Goal: Task Accomplishment & Management: Complete application form

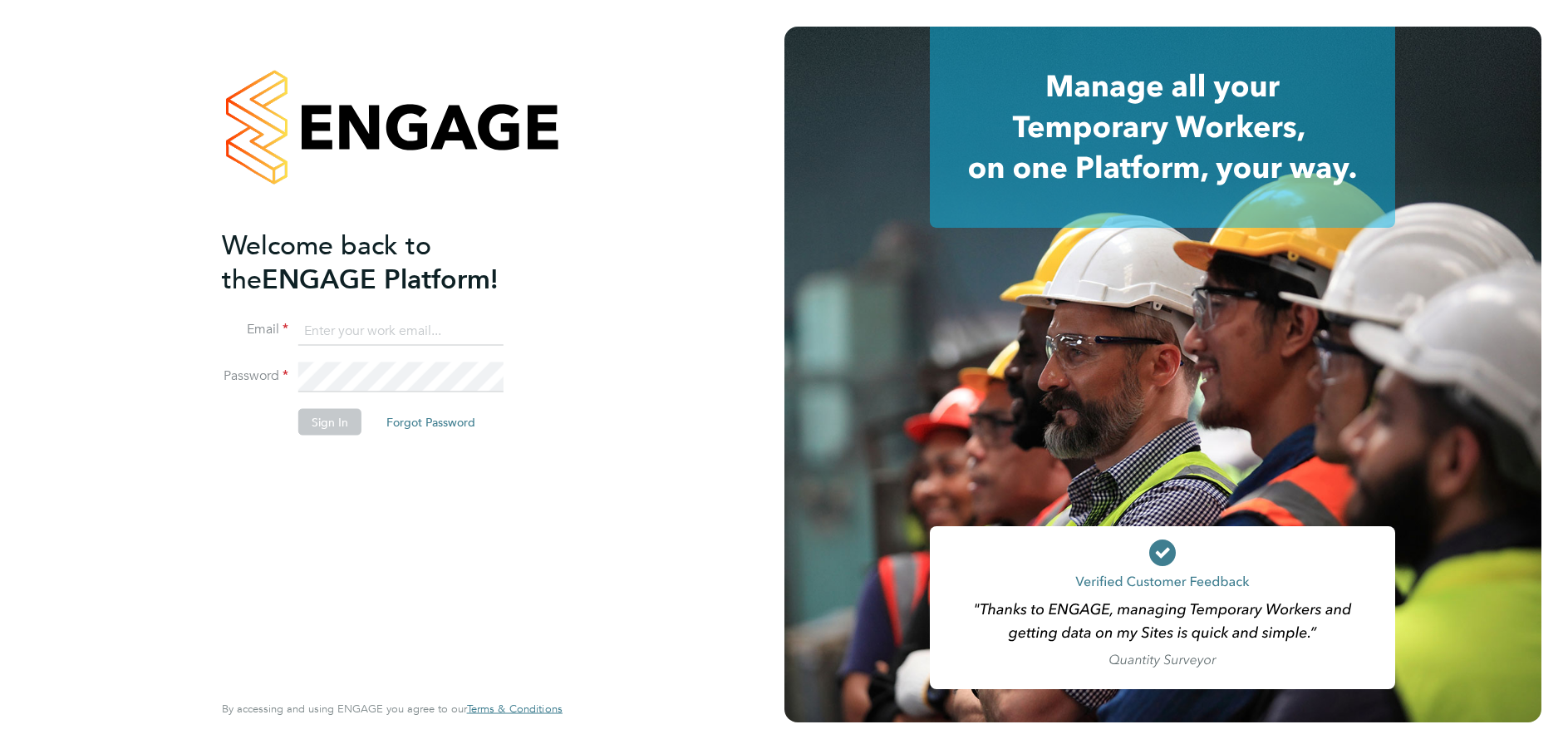
click at [324, 334] on input at bounding box center [400, 330] width 205 height 30
type input "[EMAIL_ADDRESS][DOMAIN_NAME]"
click at [334, 427] on button "Sign In" at bounding box center [330, 421] width 63 height 27
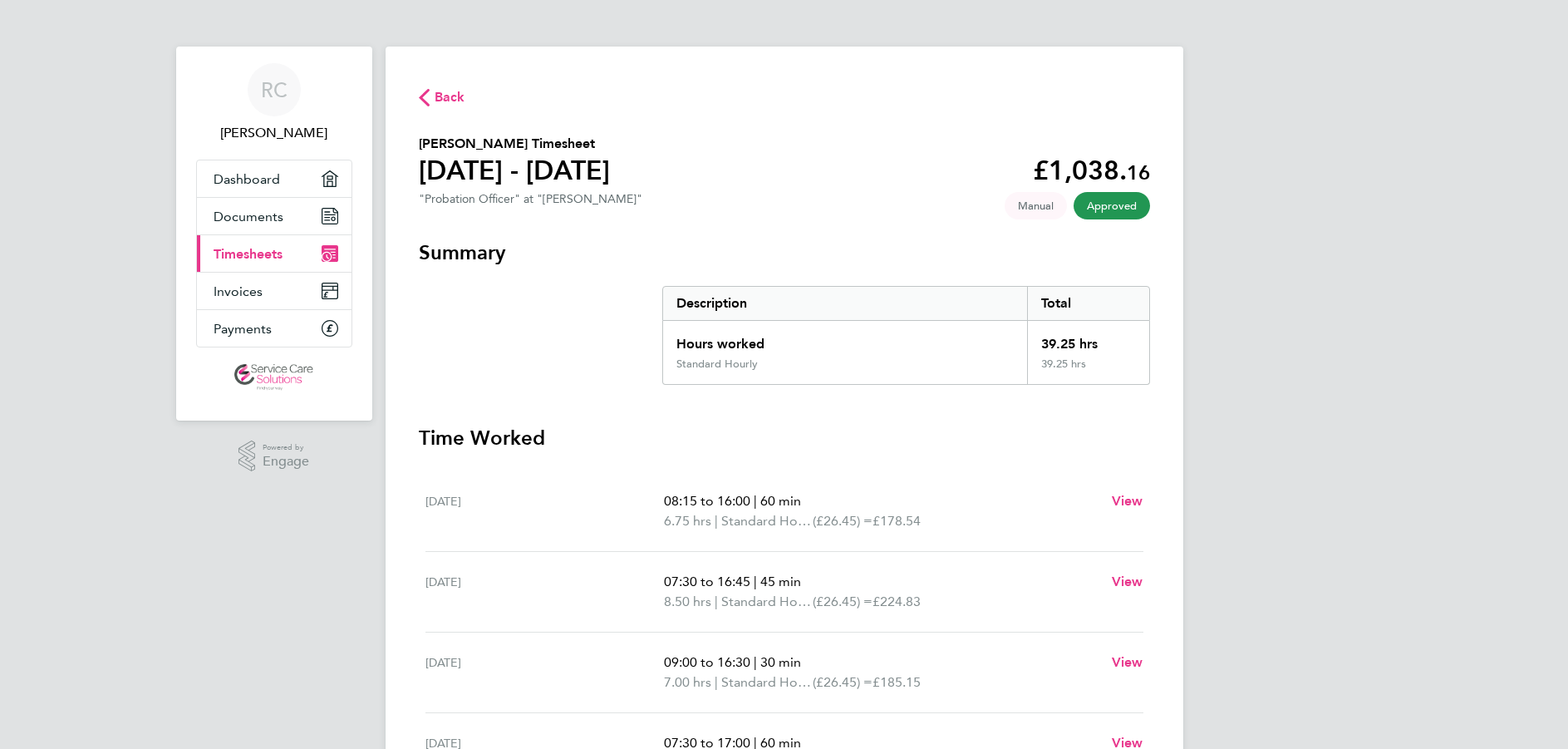
click at [226, 256] on span "Timesheets" at bounding box center [248, 253] width 69 height 16
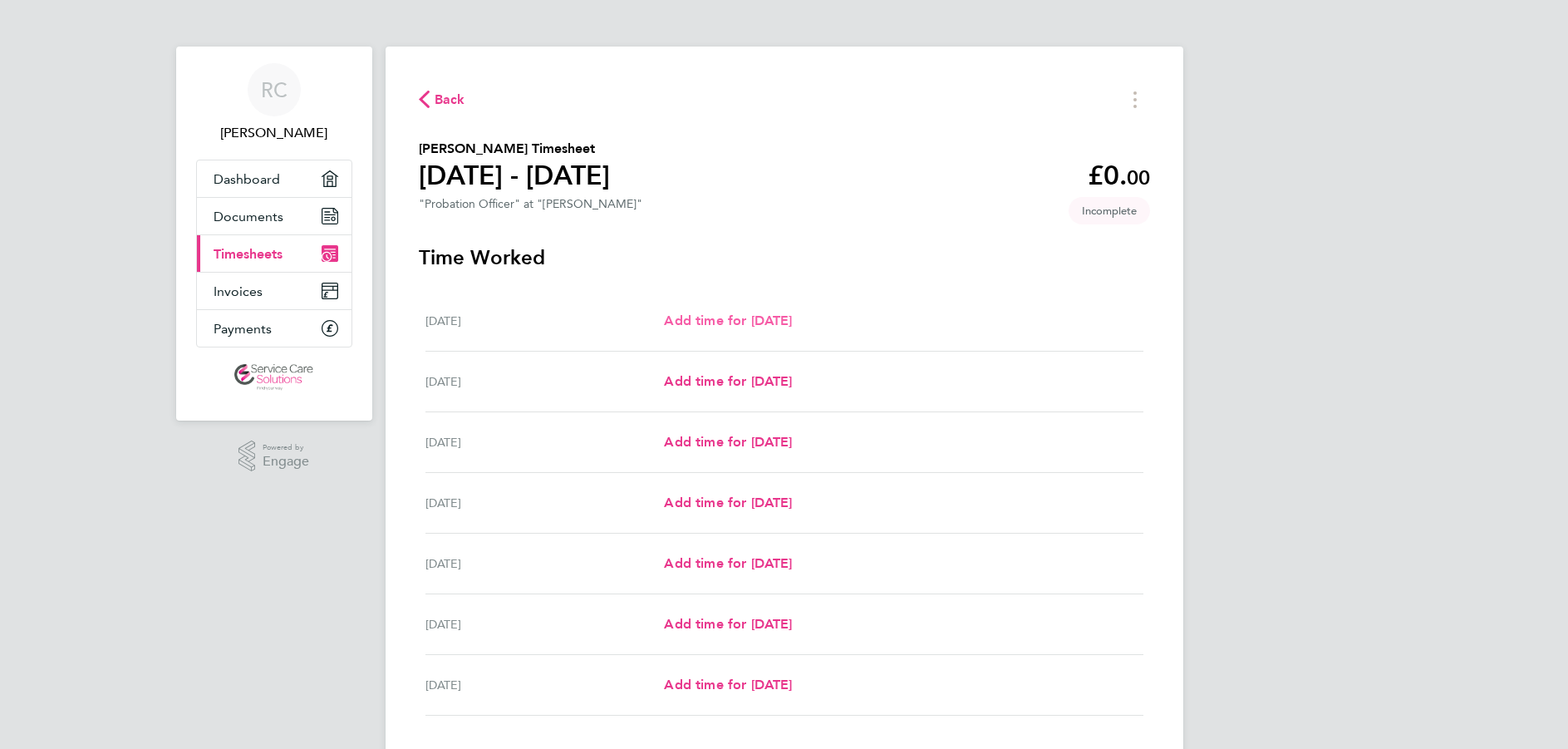
click at [700, 322] on span "Add time for Mon 22 Sep" at bounding box center [728, 320] width 128 height 16
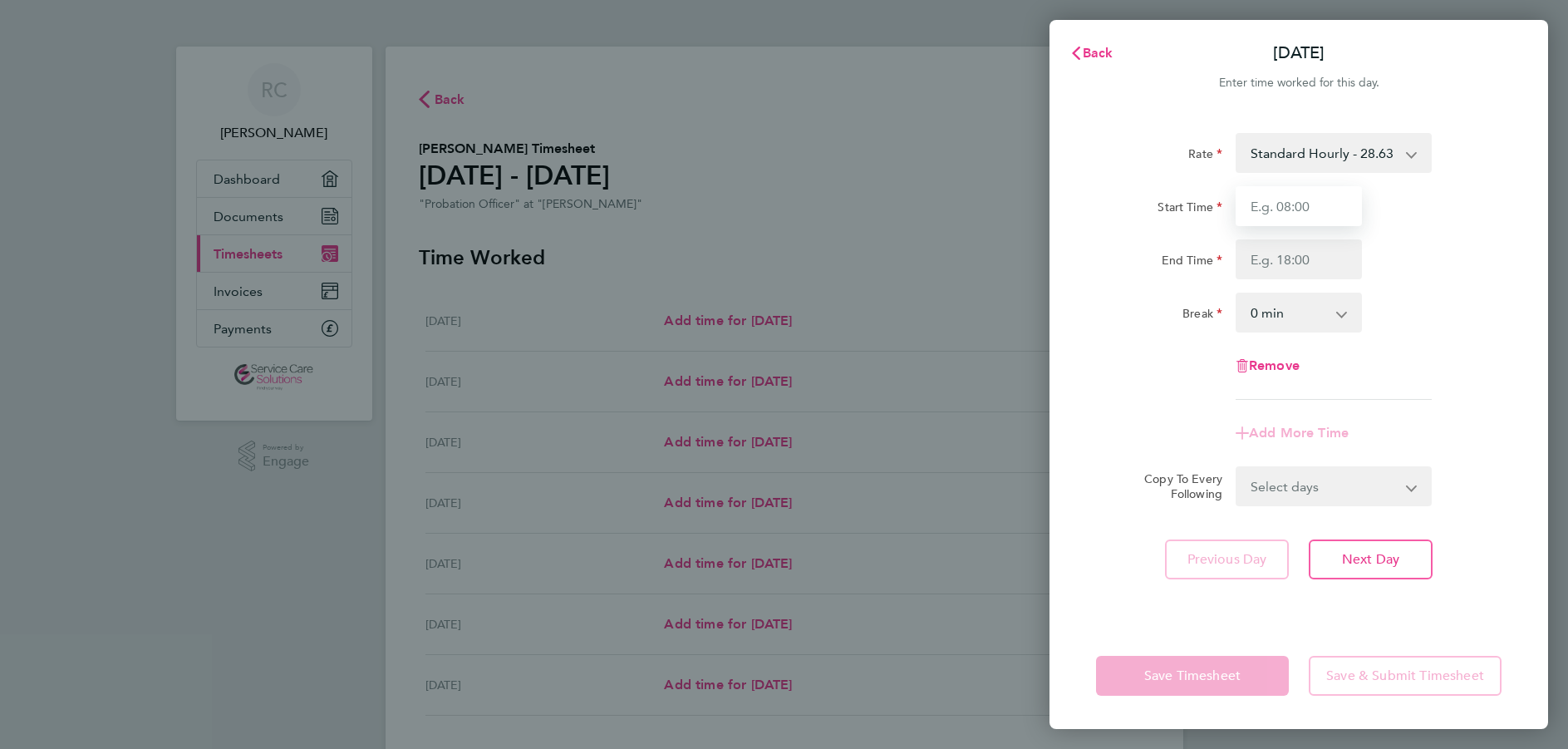
click at [1285, 205] on input "Start Time" at bounding box center [1298, 206] width 127 height 40
type input "08:00"
click at [1276, 270] on input "End Time" at bounding box center [1298, 259] width 127 height 40
type input "16:45"
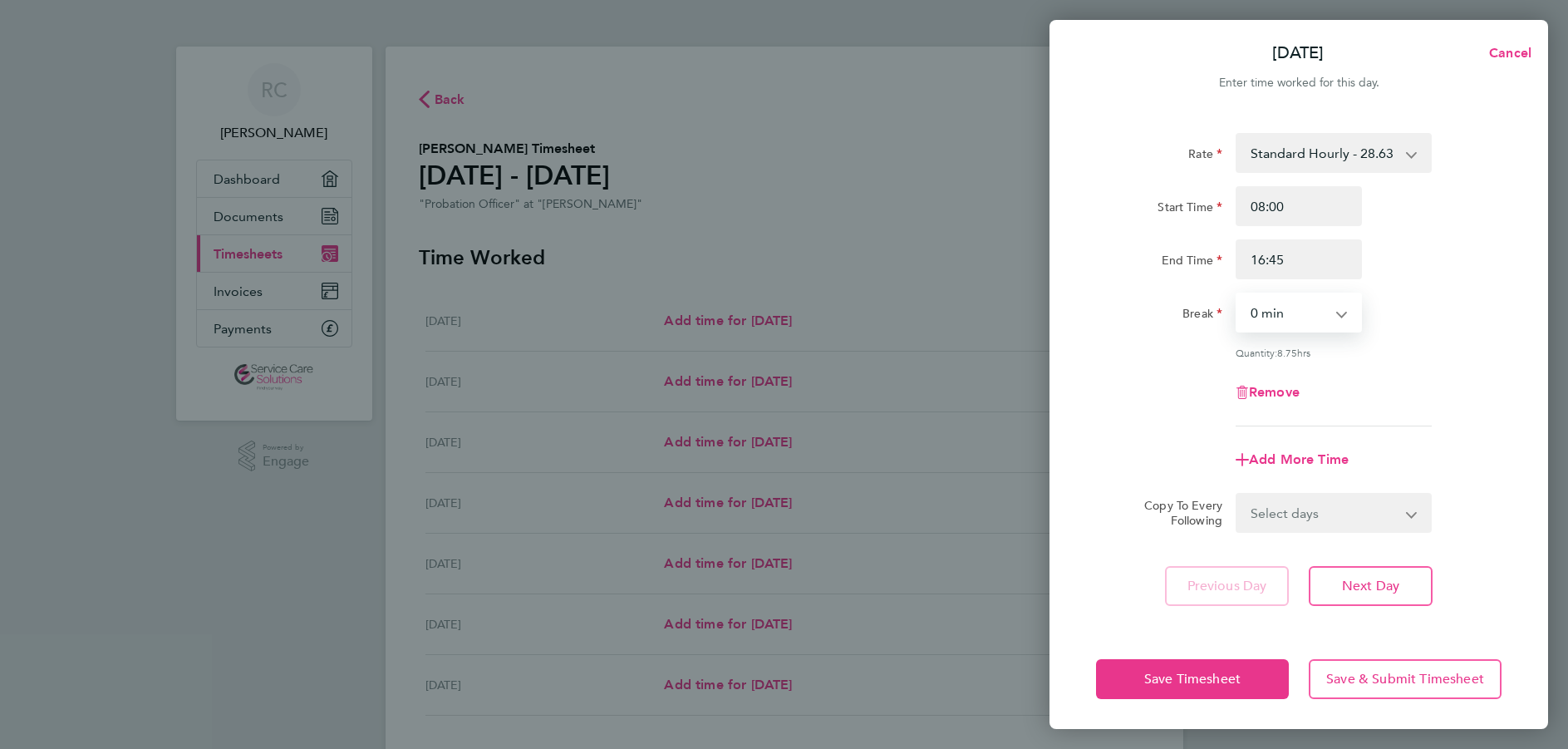
click at [1275, 309] on select "0 min 15 min 30 min 45 min 60 min 75 min 90 min" at bounding box center [1289, 313] width 103 height 36
select select "30"
click at [1237, 294] on select "0 min 15 min 30 min 45 min 60 min 75 min 90 min" at bounding box center [1289, 313] width 103 height 36
click at [1185, 677] on span "Save Timesheet" at bounding box center [1192, 678] width 96 height 16
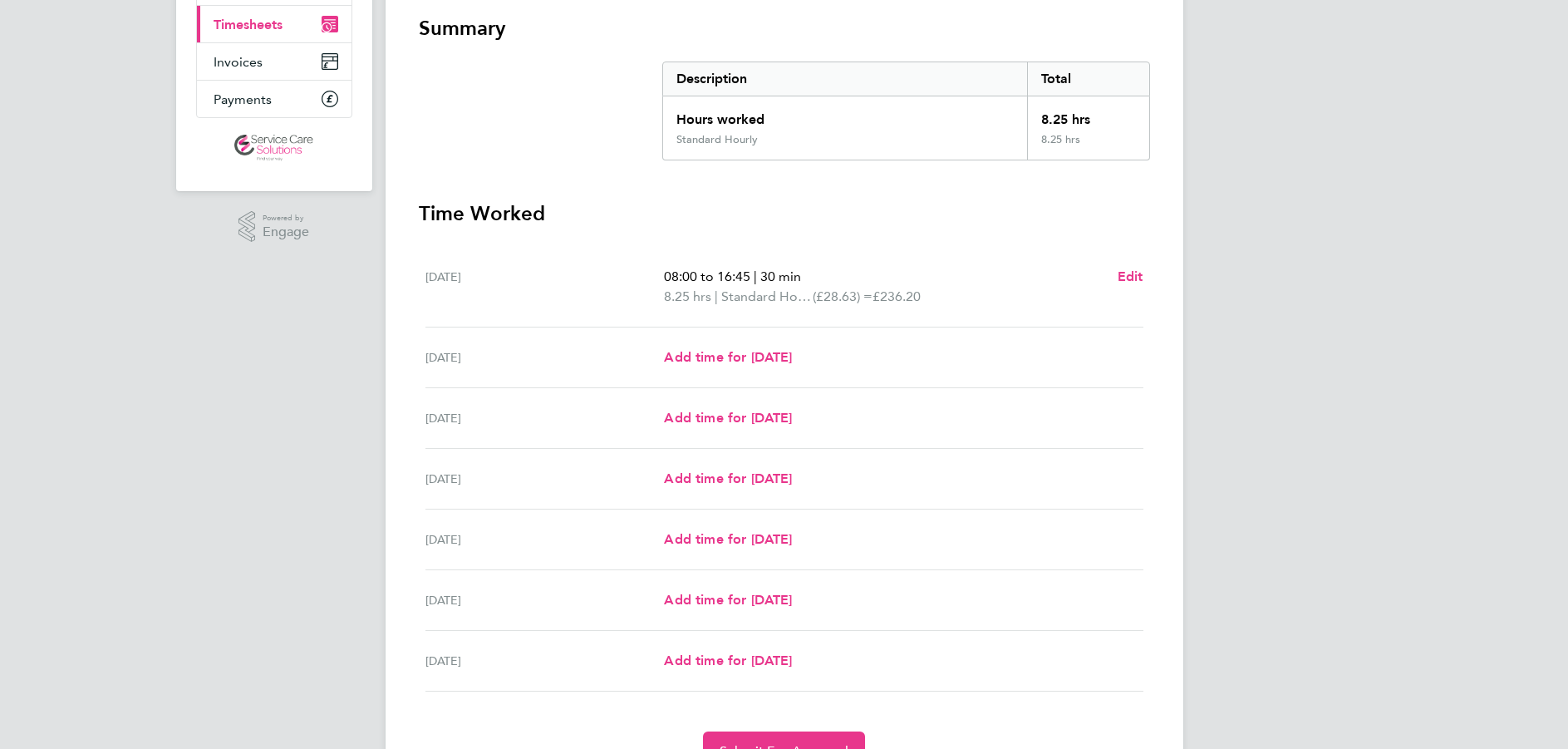
scroll to position [233, 0]
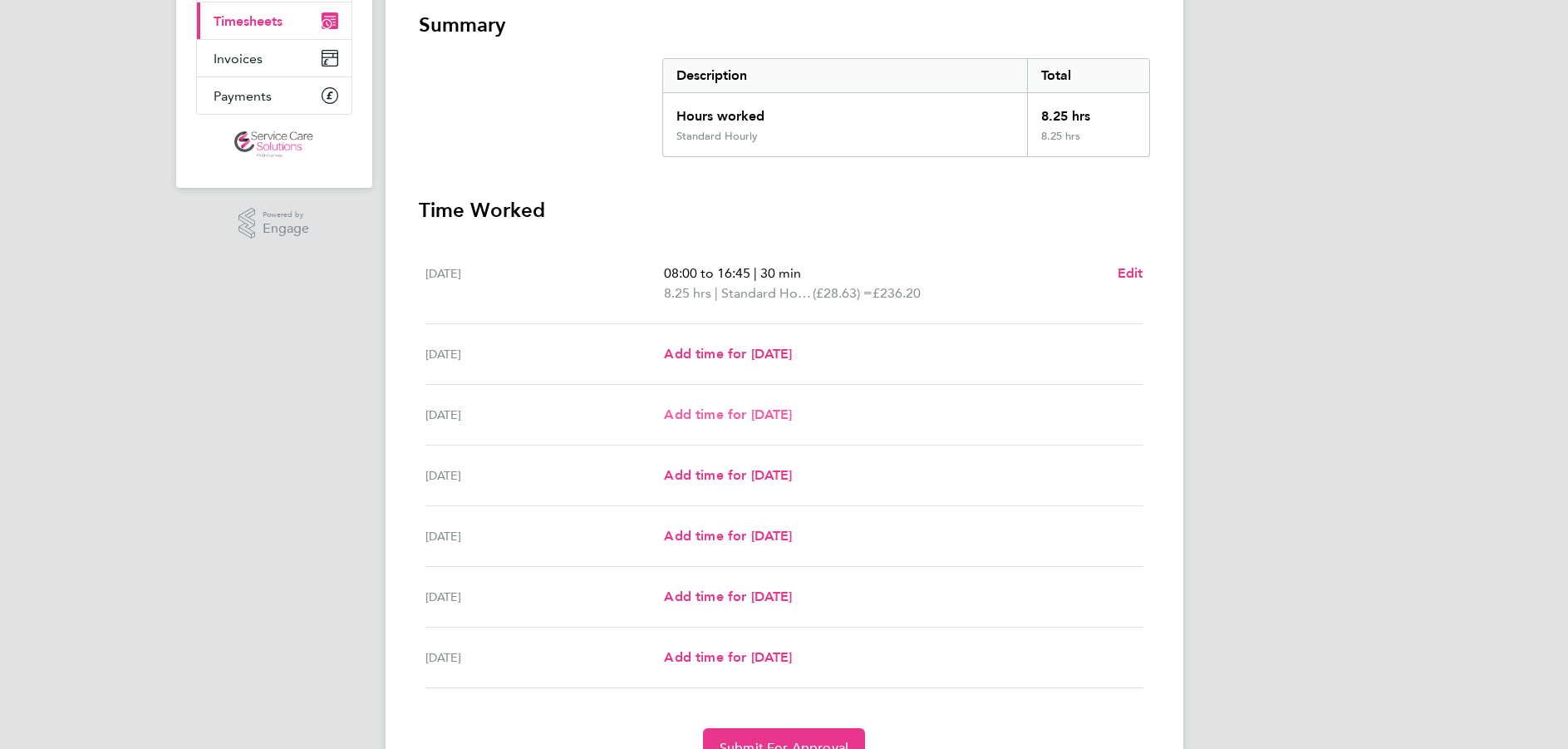
click at [757, 414] on span "Add time for Wed 24 Sep" at bounding box center [728, 414] width 128 height 16
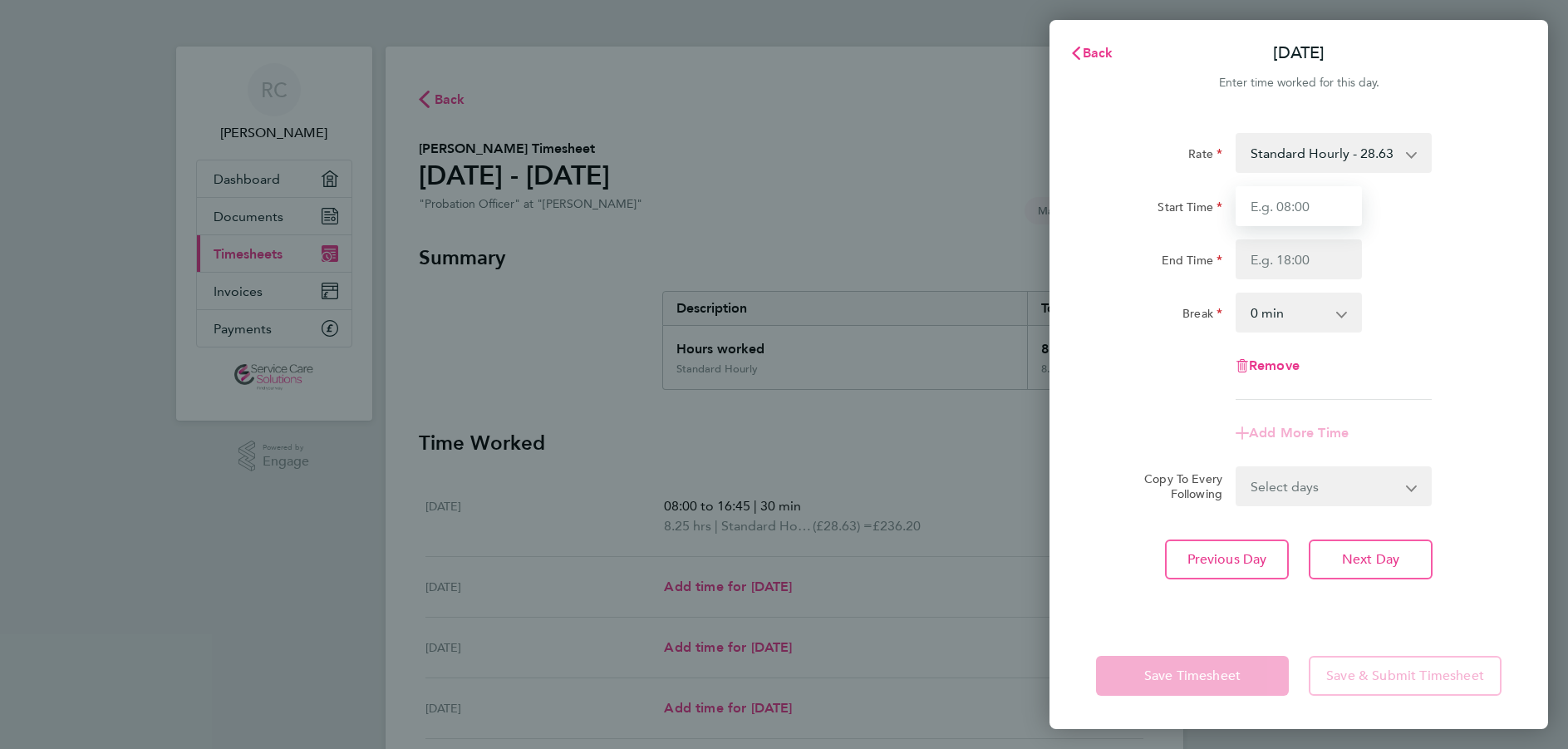
click at [1297, 205] on input "Start Time" at bounding box center [1298, 206] width 127 height 40
type input "08:00"
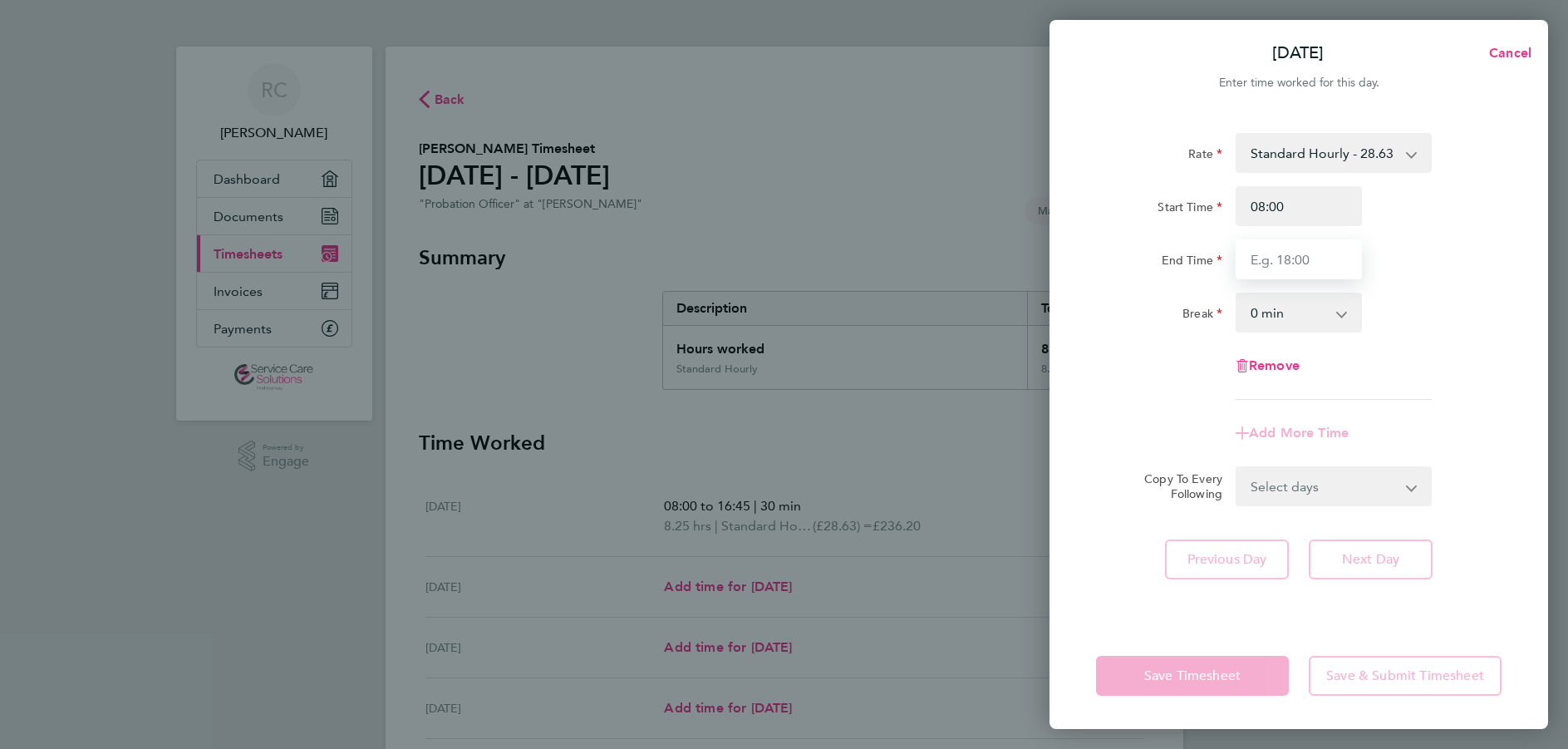
click at [1288, 261] on input "End Time" at bounding box center [1298, 259] width 127 height 40
type input "16:00"
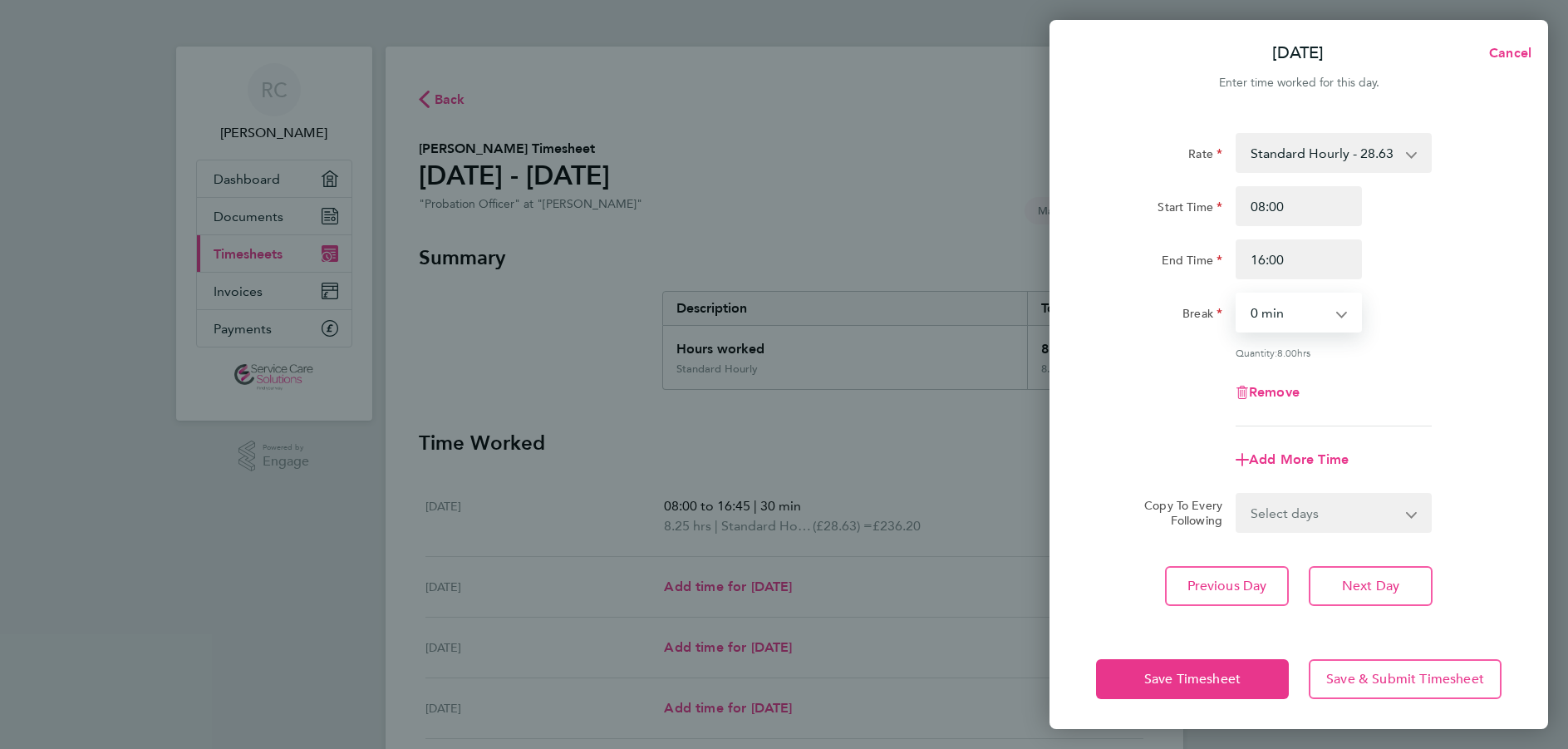
click at [1275, 309] on select "0 min 15 min 30 min 45 min 60 min 75 min 90 min" at bounding box center [1289, 313] width 103 height 36
select select "60"
click at [1237, 294] on select "0 min 15 min 30 min 45 min 60 min 75 min 90 min" at bounding box center [1289, 313] width 103 height 36
click at [1172, 675] on span "Save Timesheet" at bounding box center [1192, 678] width 96 height 16
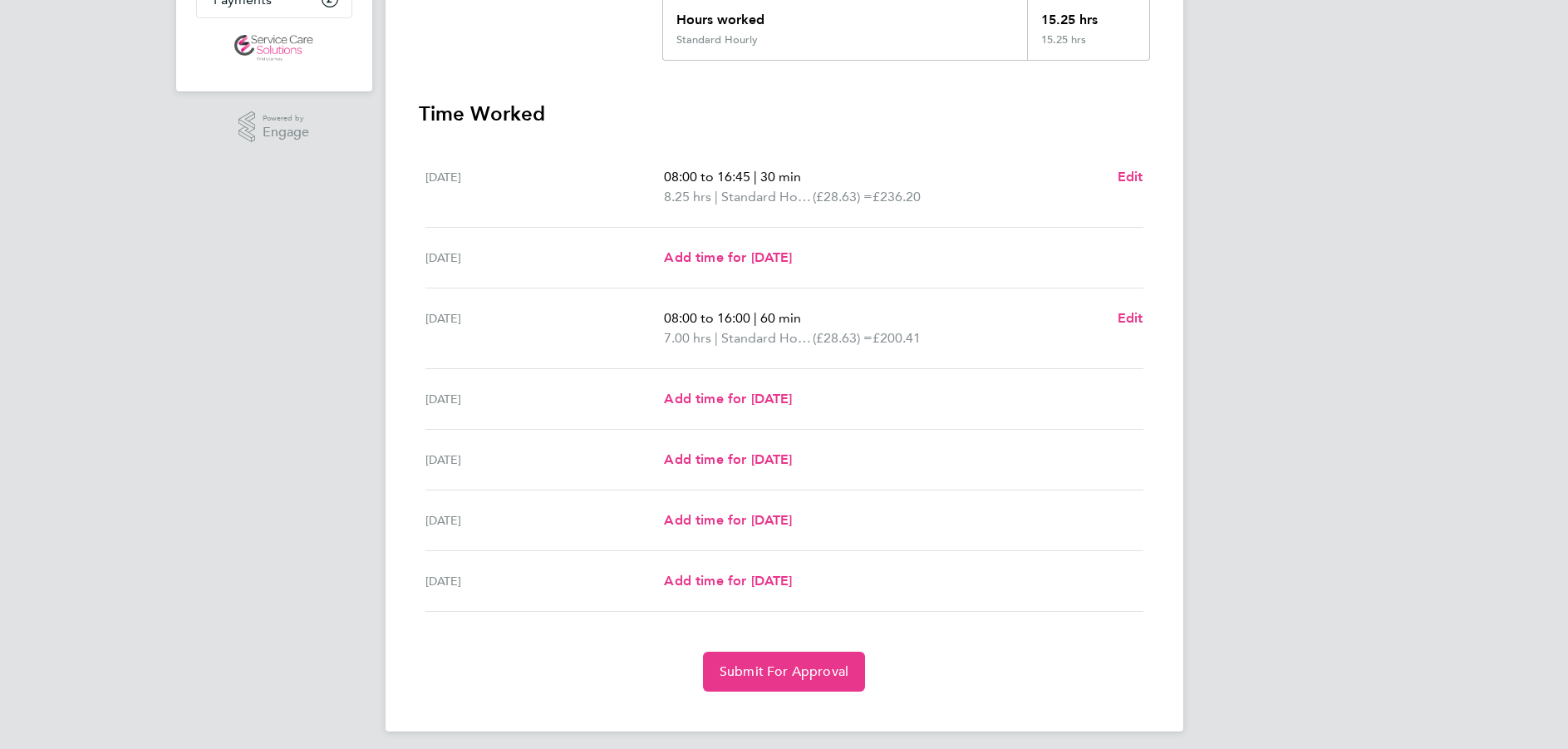
scroll to position [333, 0]
click at [733, 399] on span "Add time for Thu 25 Sep" at bounding box center [728, 395] width 128 height 16
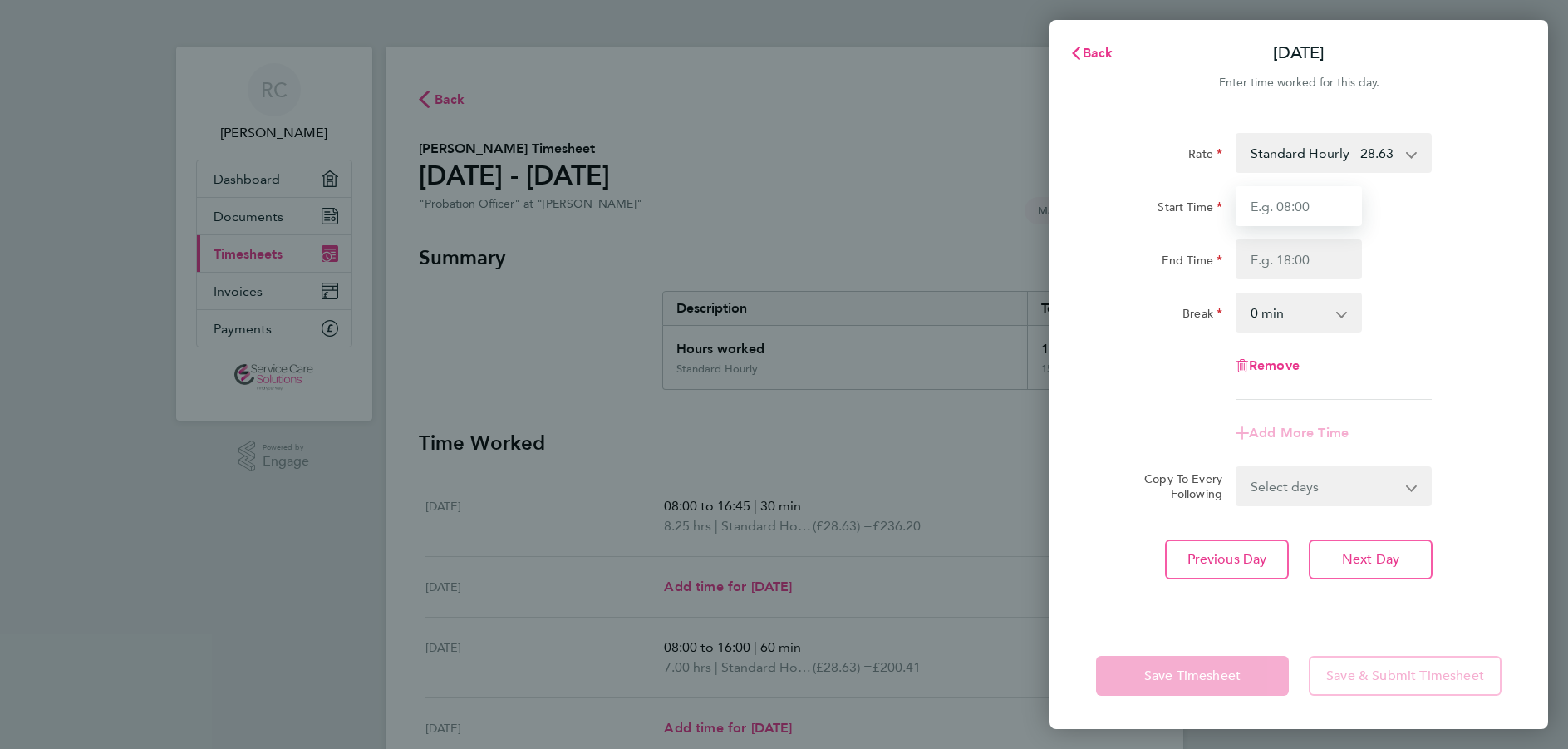
click at [1263, 209] on input "Start Time" at bounding box center [1298, 206] width 127 height 40
type input ":"
type input "08:00"
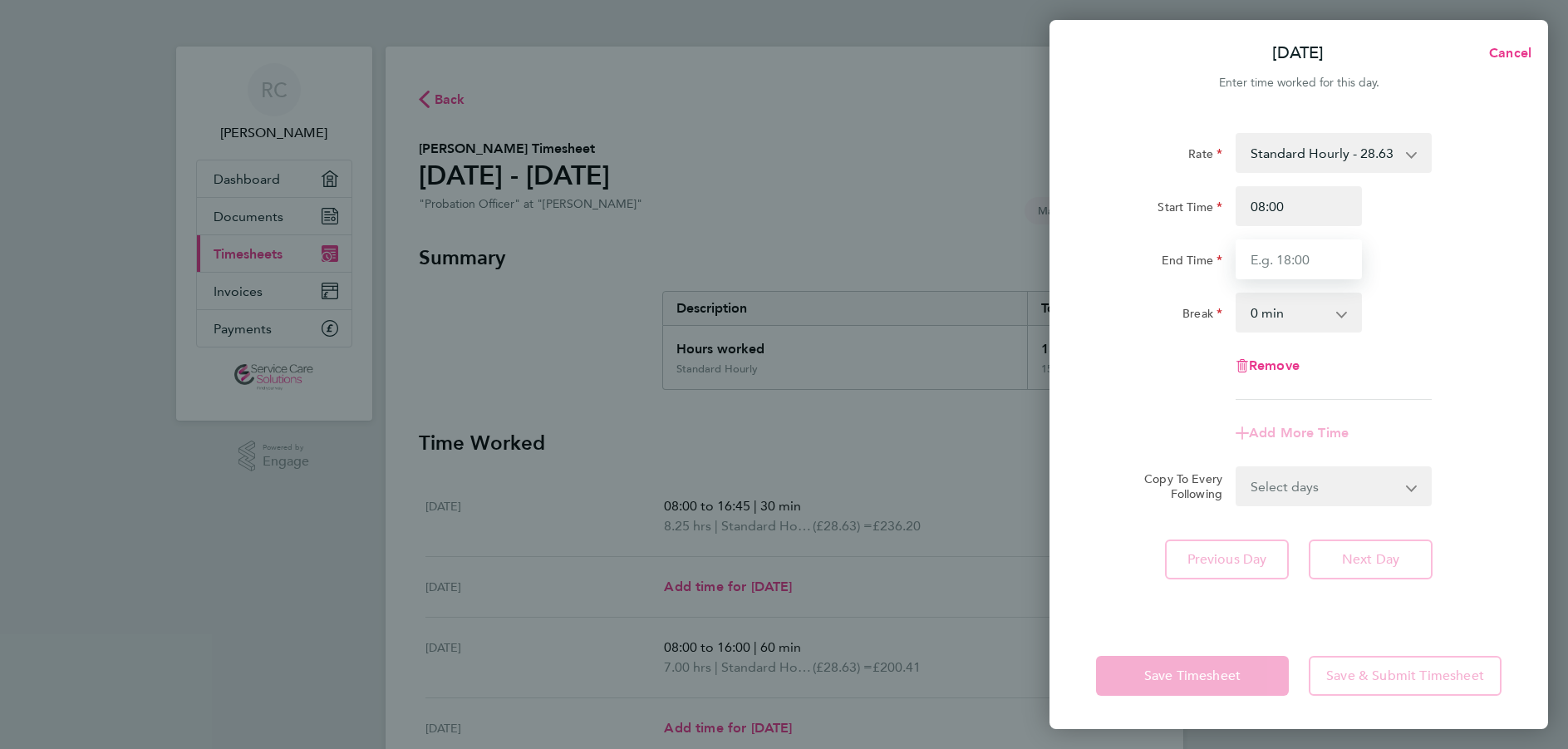
click at [1272, 257] on input "End Time" at bounding box center [1298, 259] width 127 height 40
type input "16:30"
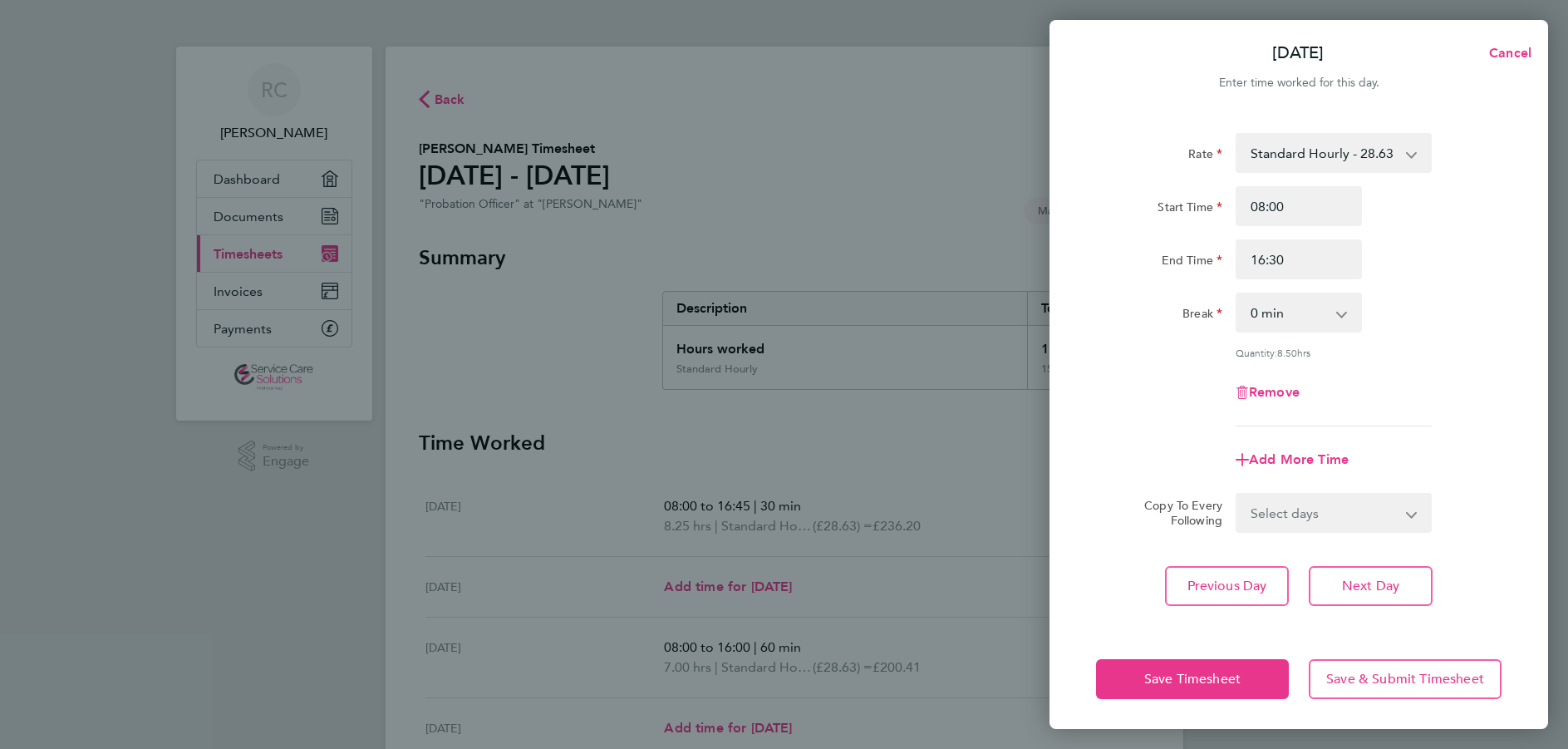
click at [1342, 314] on app-icon-cross-button at bounding box center [1350, 313] width 20 height 36
click at [1345, 312] on app-icon-cross-button at bounding box center [1350, 313] width 20 height 36
click at [1276, 322] on select "0 min 15 min 30 min 45 min 60 min 75 min 90 min" at bounding box center [1289, 313] width 103 height 36
select select "45"
click at [1237, 294] on select "0 min 15 min 30 min 45 min 60 min 75 min 90 min" at bounding box center [1289, 313] width 103 height 36
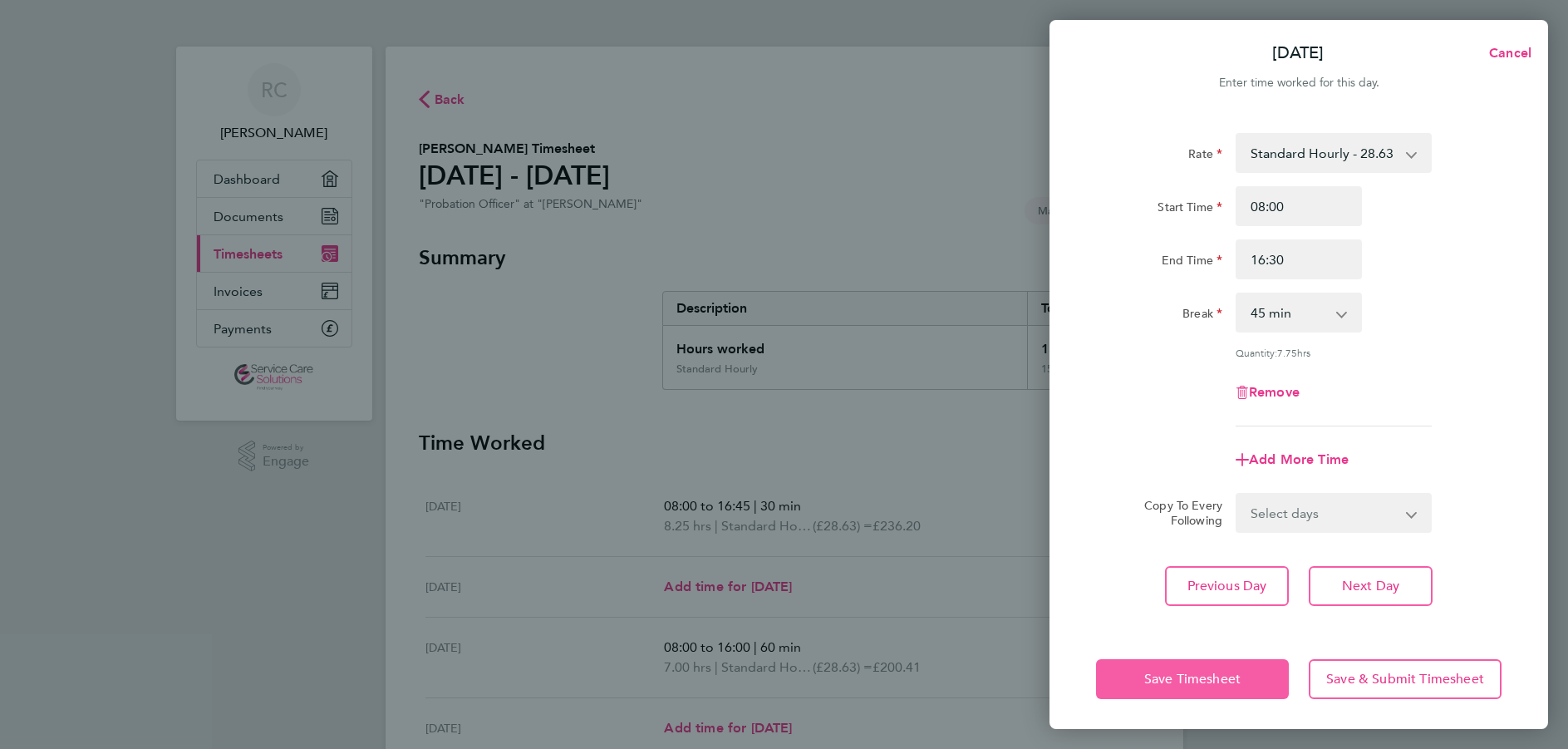
click at [1175, 675] on span "Save Timesheet" at bounding box center [1192, 678] width 96 height 16
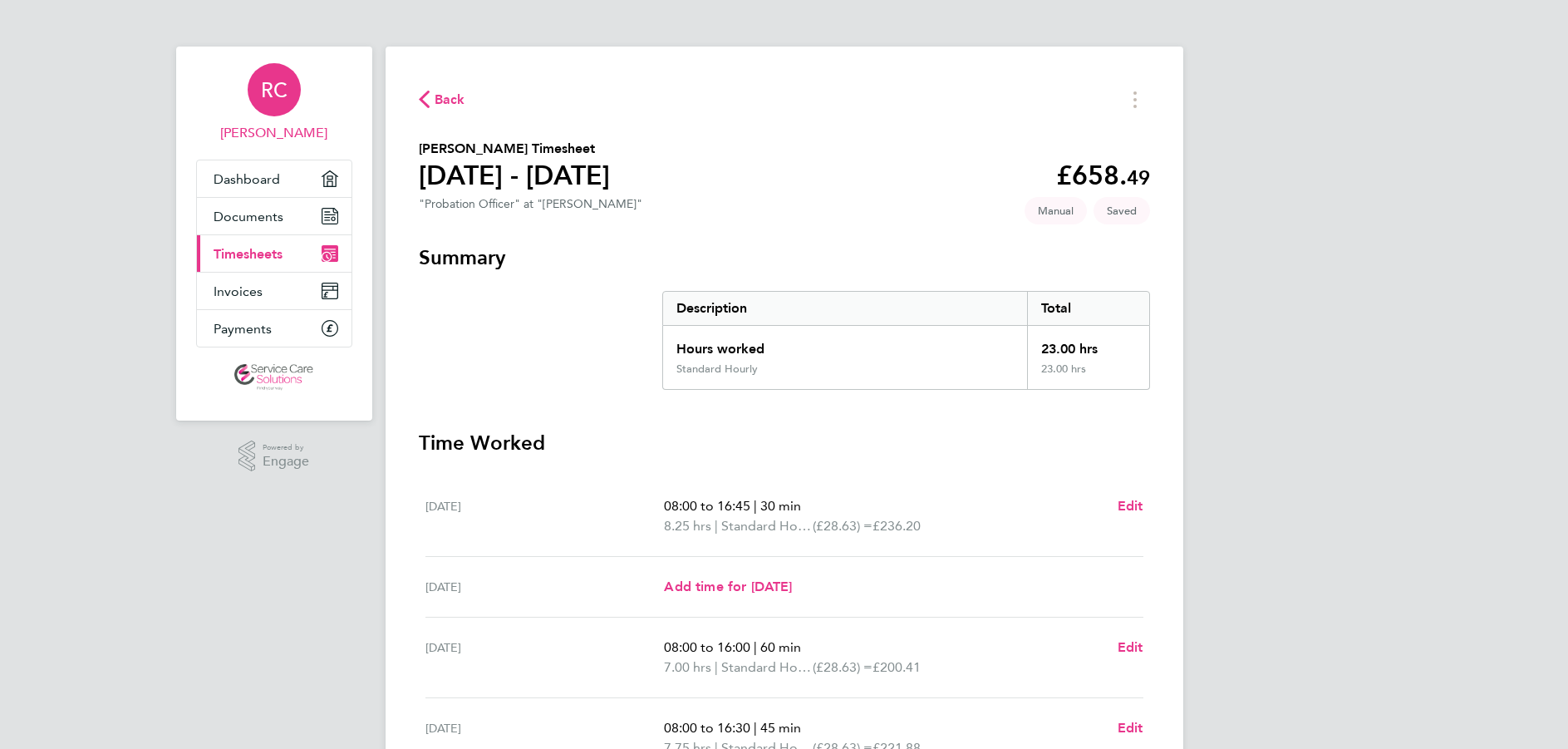
click at [281, 96] on span "RC" at bounding box center [274, 90] width 27 height 22
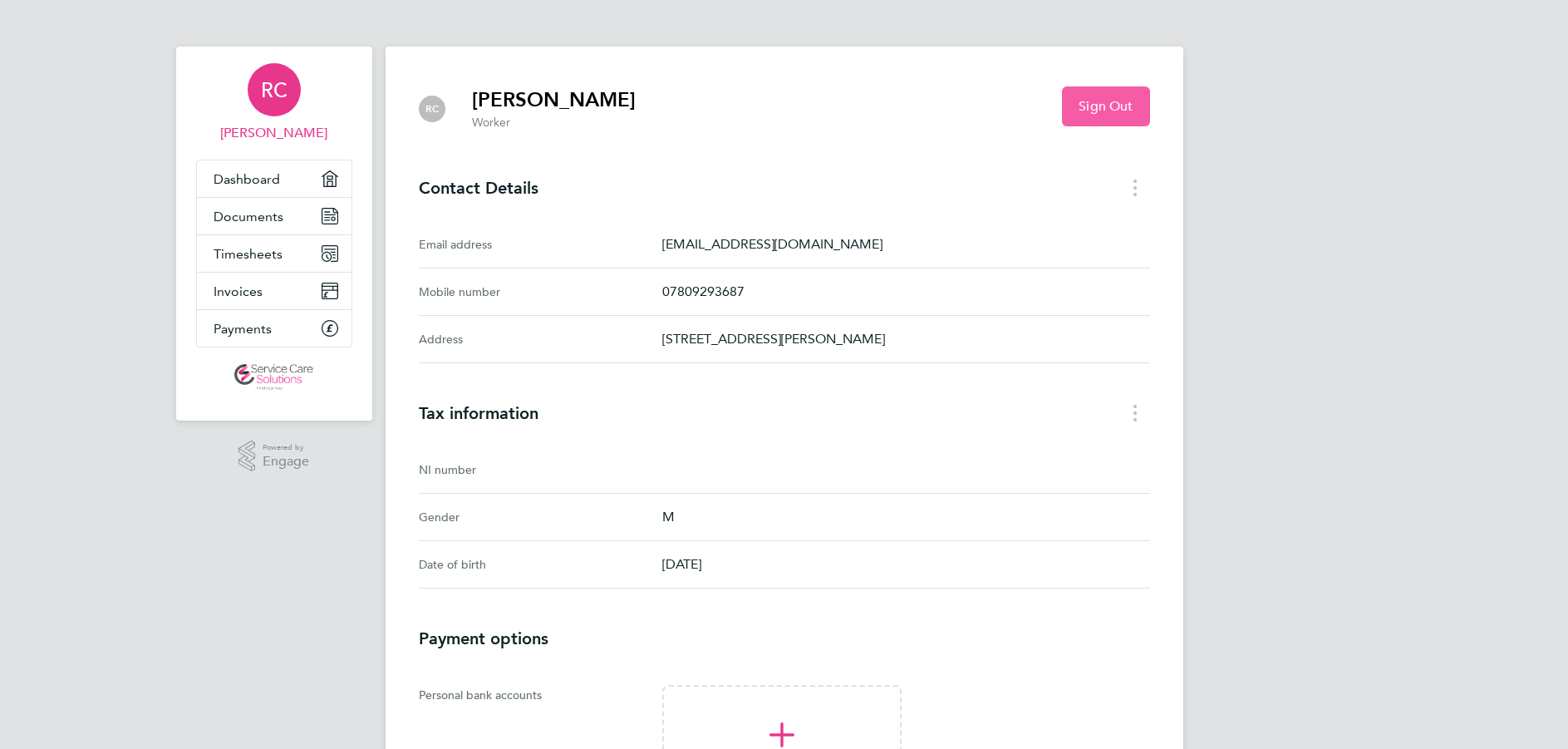
click at [1104, 105] on span "Sign Out" at bounding box center [1105, 106] width 54 height 16
